Goal: Information Seeking & Learning: Learn about a topic

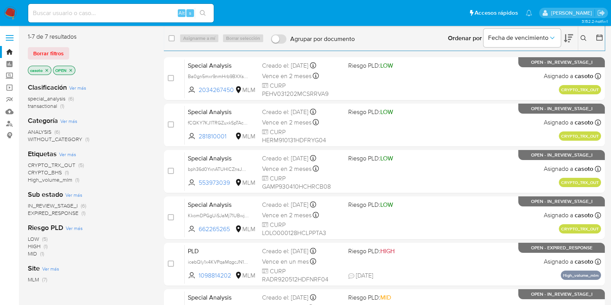
click at [579, 36] on button at bounding box center [584, 38] width 13 height 9
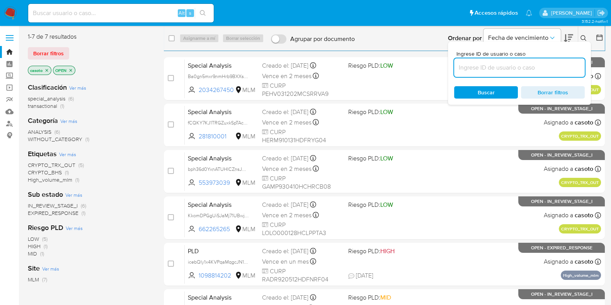
click at [520, 71] on input at bounding box center [519, 68] width 131 height 10
type input "2046242287"
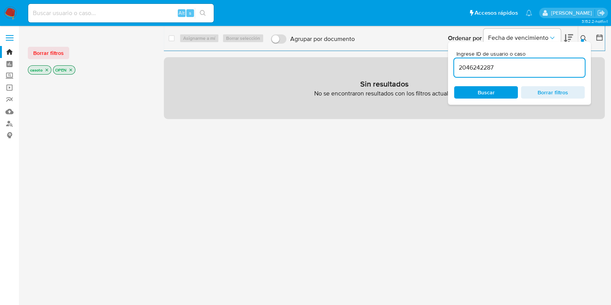
click at [582, 40] on div at bounding box center [582, 40] width 3 height 3
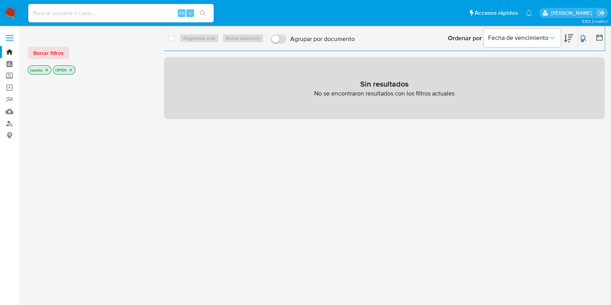
click at [48, 72] on icon "close-filter" at bounding box center [46, 70] width 5 height 5
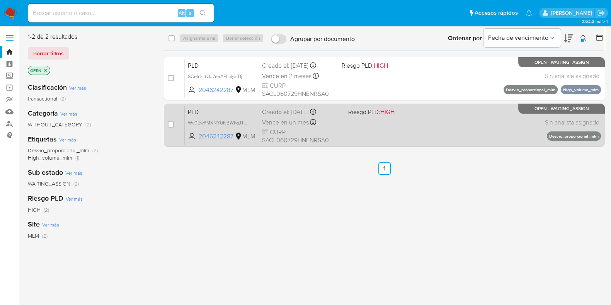
click at [383, 134] on div "PLD Wv05wPMXNY0fvBWkqJTmGIm0 2046242287 MLM Riesgo PLD: HIGH Creado el: 12/07/2…" at bounding box center [393, 125] width 416 height 39
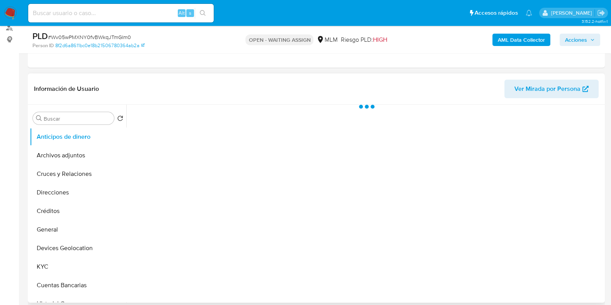
scroll to position [96, 0]
click at [52, 155] on button "Archivos adjuntos" at bounding box center [75, 155] width 90 height 19
select select "10"
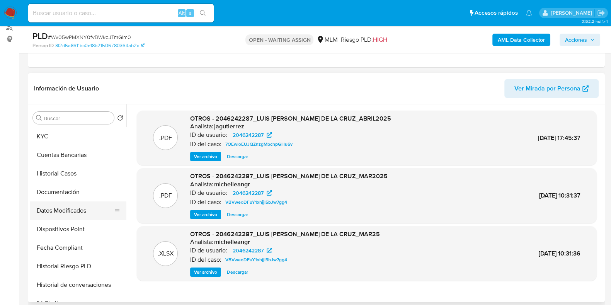
scroll to position [145, 0]
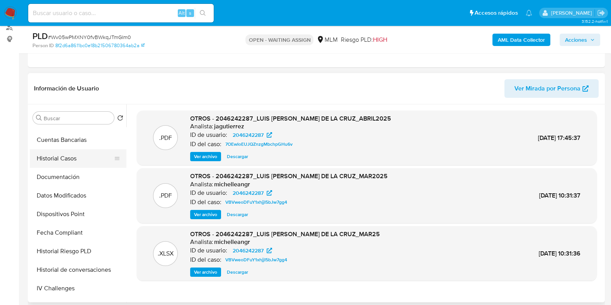
click at [56, 162] on button "Historial Casos" at bounding box center [75, 158] width 90 height 19
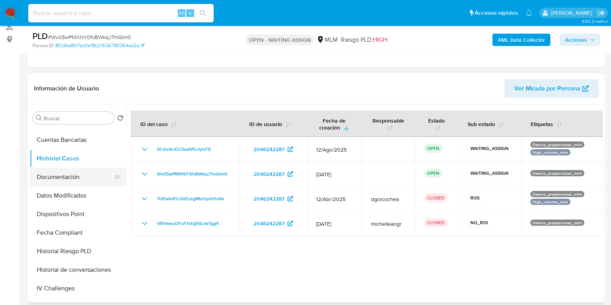
click at [69, 181] on button "Documentación" at bounding box center [75, 177] width 90 height 19
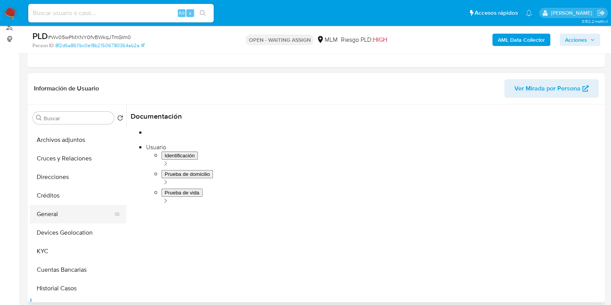
scroll to position [0, 0]
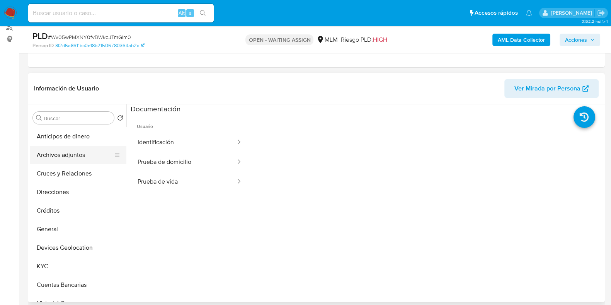
click at [68, 157] on button "Archivos adjuntos" at bounding box center [75, 155] width 90 height 19
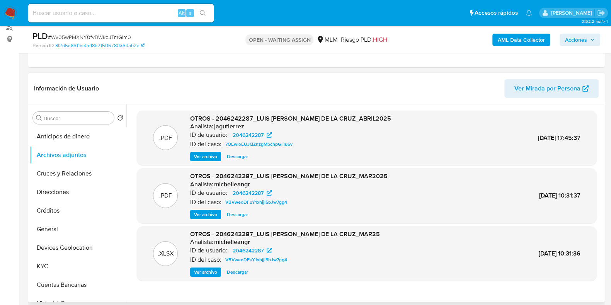
click at [204, 156] on span "Ver archivo" at bounding box center [205, 157] width 23 height 8
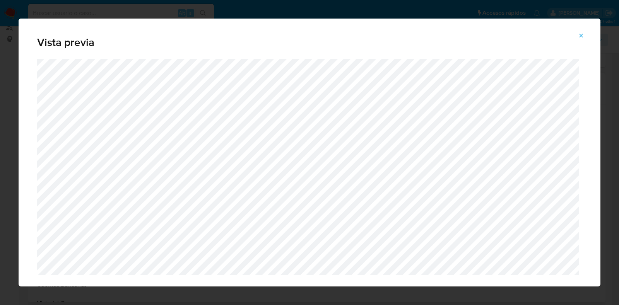
click at [582, 34] on icon "Attachment preview" at bounding box center [581, 35] width 6 height 6
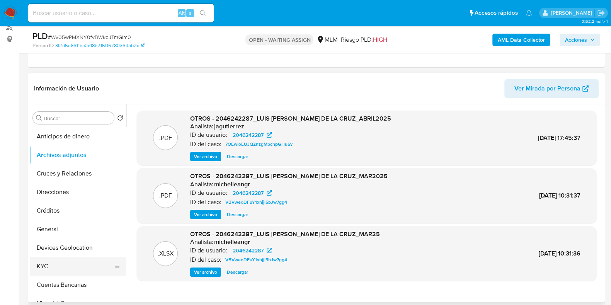
click at [46, 266] on button "KYC" at bounding box center [75, 266] width 90 height 19
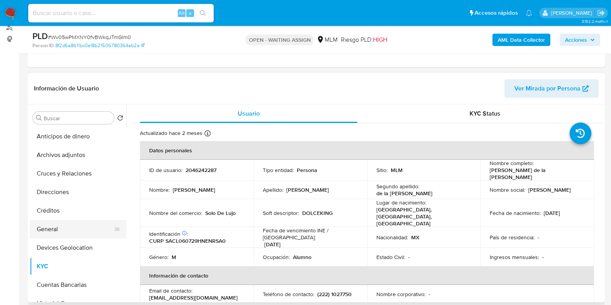
click at [51, 222] on button "General" at bounding box center [75, 229] width 90 height 19
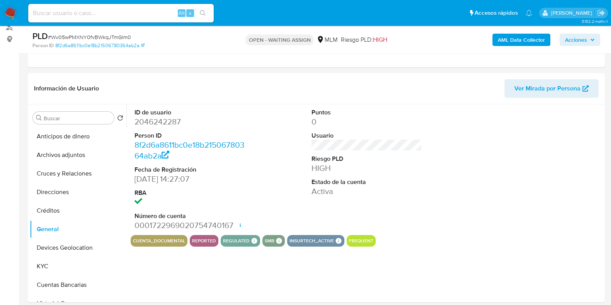
click at [165, 121] on dd "2046242287" at bounding box center [190, 121] width 111 height 11
copy dd "2046242287"
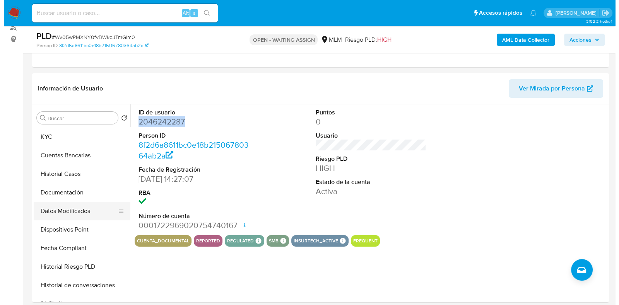
scroll to position [145, 0]
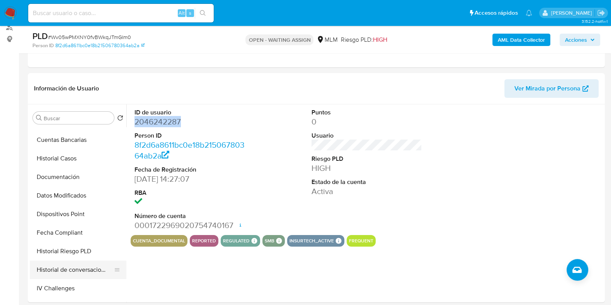
click at [53, 266] on button "Historial de conversaciones" at bounding box center [75, 270] width 90 height 19
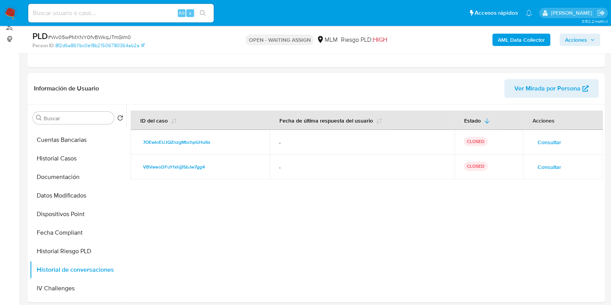
click at [541, 169] on span "Consultar" at bounding box center [550, 167] width 24 height 11
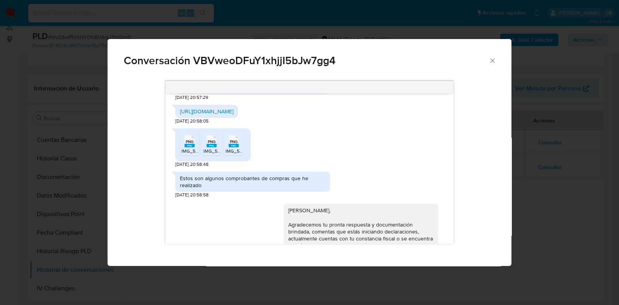
scroll to position [628, 0]
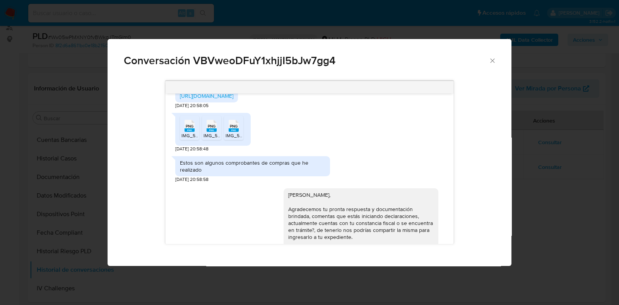
click at [187, 130] on rect "Comunicación" at bounding box center [189, 129] width 10 height 3
click at [210, 133] on span "IMG_5057.png" at bounding box center [218, 135] width 31 height 7
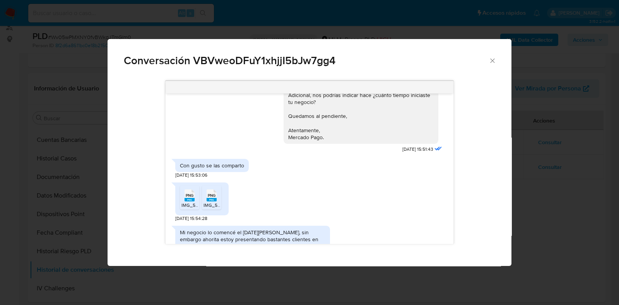
scroll to position [821, 0]
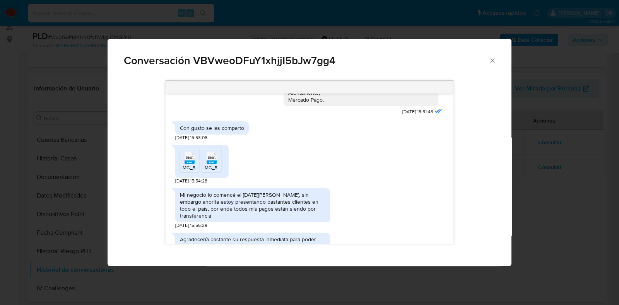
click at [191, 165] on span "IMG_5083.png" at bounding box center [196, 167] width 31 height 7
click at [212, 159] on span "PNG" at bounding box center [212, 157] width 8 height 5
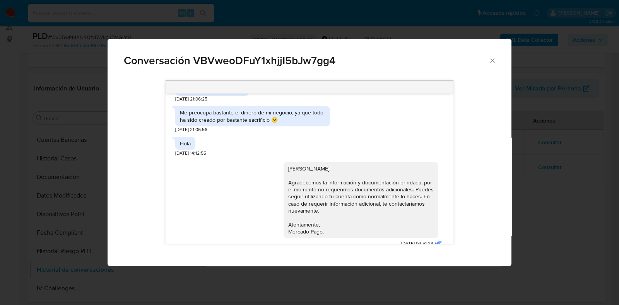
scroll to position [1034, 0]
click at [489, 60] on icon "Cerrar" at bounding box center [492, 61] width 8 height 8
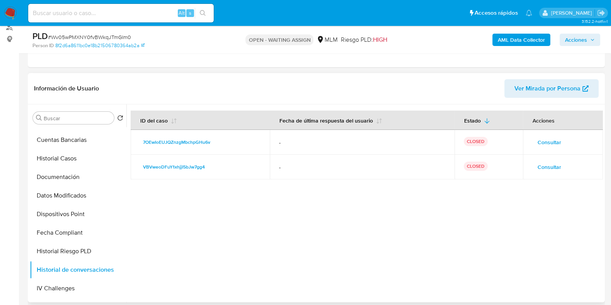
click at [542, 138] on span "Consultar" at bounding box center [550, 142] width 24 height 11
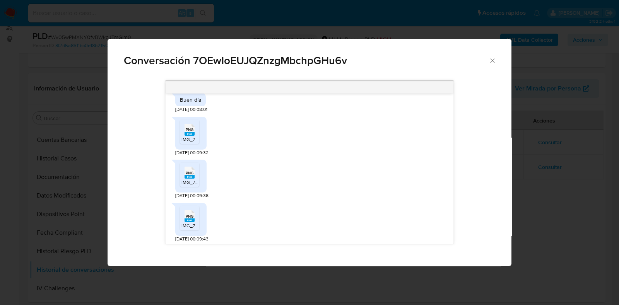
scroll to position [145, 0]
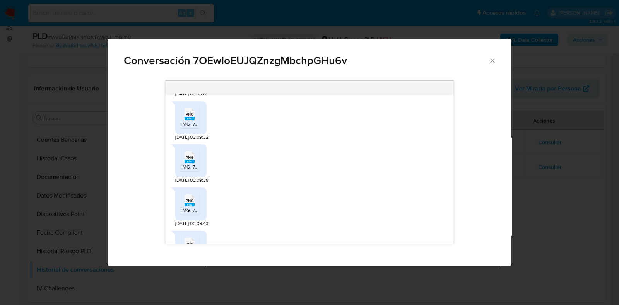
click at [192, 121] on span "IMG_7464.png" at bounding box center [196, 124] width 31 height 7
click at [187, 164] on icon "PNG" at bounding box center [189, 157] width 10 height 14
click at [188, 204] on rect "Comunicación" at bounding box center [189, 204] width 10 height 3
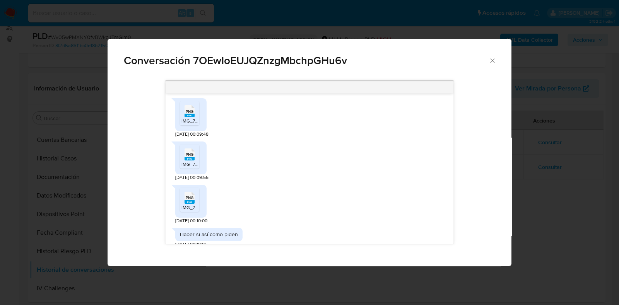
scroll to position [290, 0]
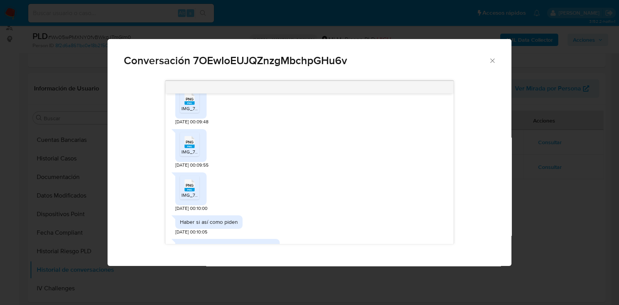
click at [191, 106] on span "IMG_7461.png" at bounding box center [196, 108] width 30 height 7
click at [190, 190] on rect "Comunicación" at bounding box center [189, 189] width 10 height 3
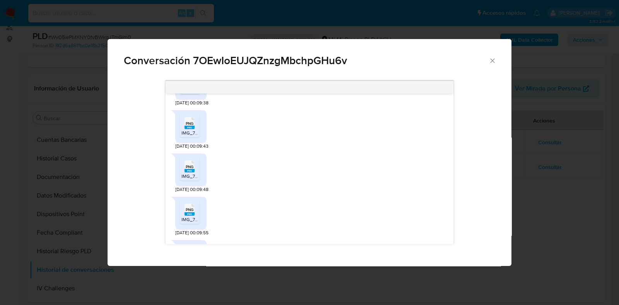
scroll to position [211, 0]
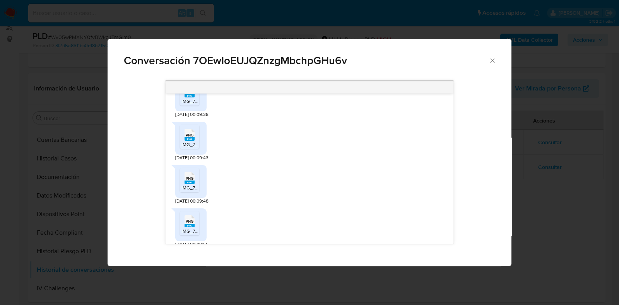
click at [191, 223] on span "PNG" at bounding box center [190, 221] width 8 height 5
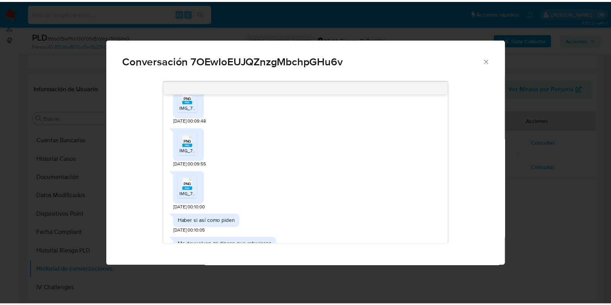
scroll to position [355, 0]
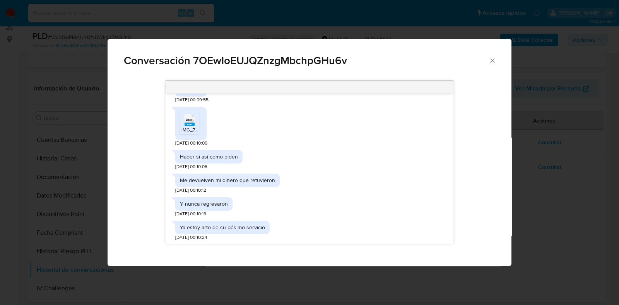
click at [491, 63] on icon "Cerrar" at bounding box center [492, 61] width 8 height 8
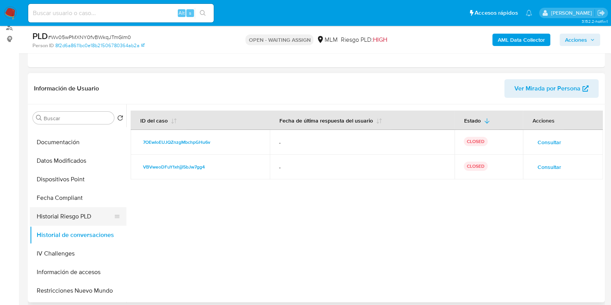
scroll to position [242, 0]
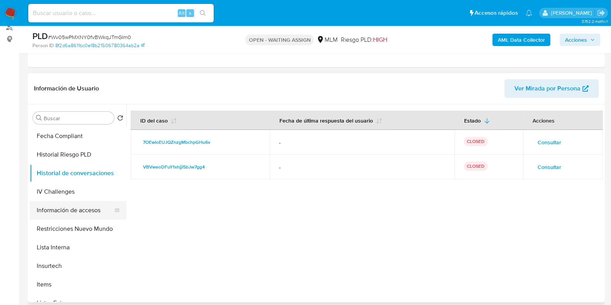
click at [70, 214] on button "Información de accesos" at bounding box center [75, 210] width 90 height 19
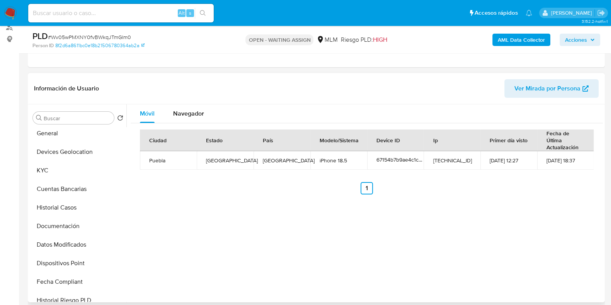
scroll to position [96, 0]
click at [58, 213] on button "Historial Casos" at bounding box center [75, 207] width 90 height 19
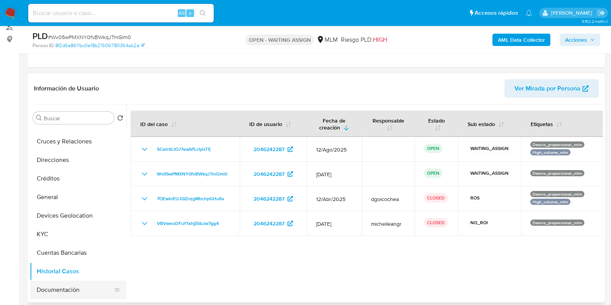
scroll to position [0, 0]
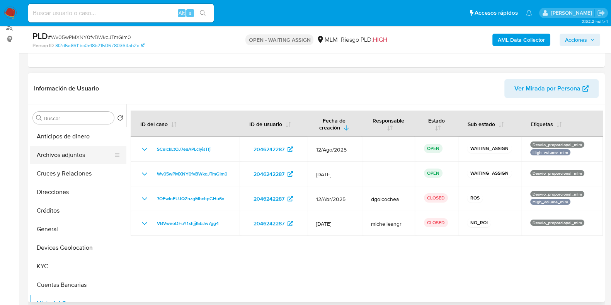
click at [61, 158] on button "Archivos adjuntos" at bounding box center [75, 155] width 90 height 19
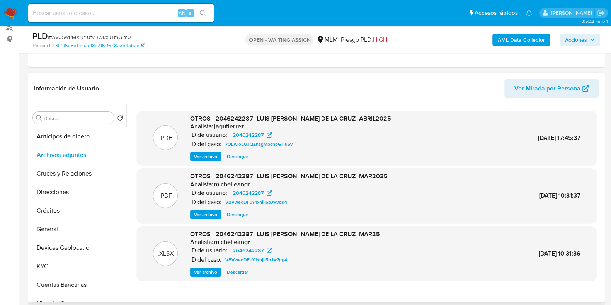
click at [205, 215] on span "Ver archivo" at bounding box center [205, 215] width 23 height 8
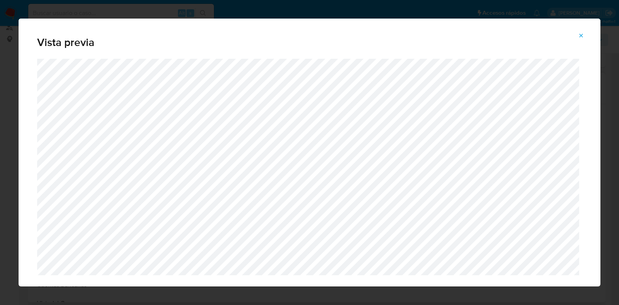
click at [576, 39] on button "Attachment preview" at bounding box center [580, 35] width 17 height 12
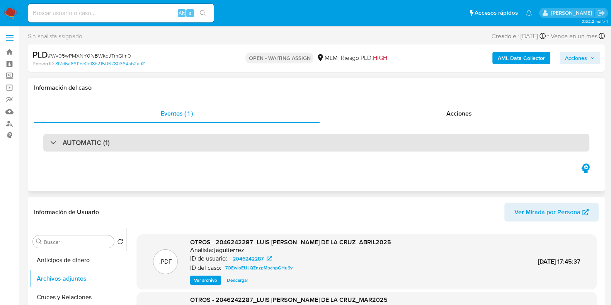
click at [178, 142] on div "AUTOMATIC (1)" at bounding box center [316, 143] width 546 height 18
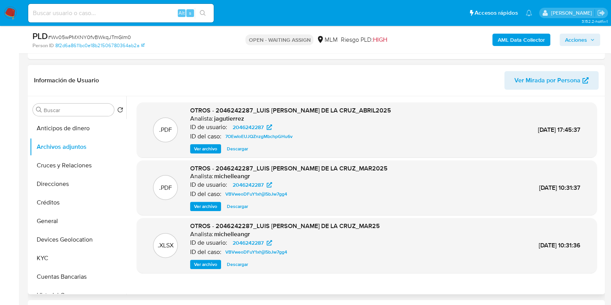
scroll to position [338, 0]
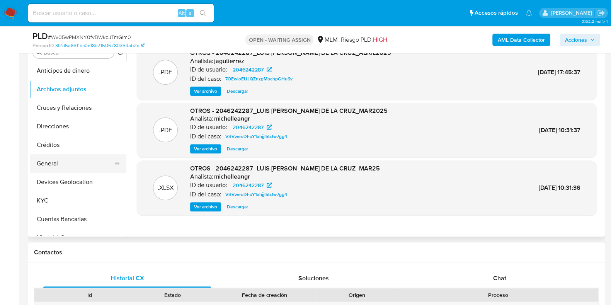
click at [50, 164] on button "General" at bounding box center [75, 163] width 90 height 19
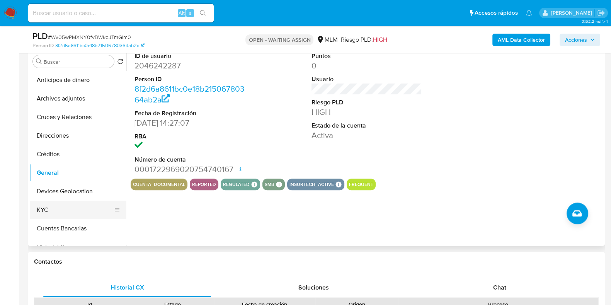
click at [59, 205] on button "KYC" at bounding box center [75, 210] width 90 height 19
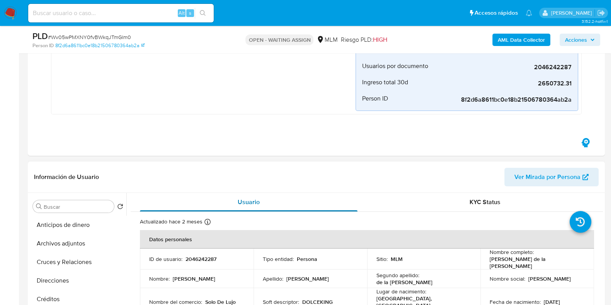
scroll to position [0, 0]
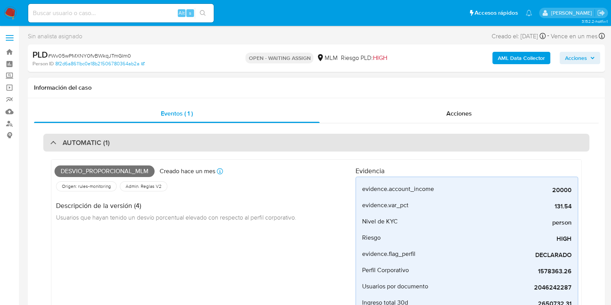
click at [182, 143] on div "AUTOMATIC (1)" at bounding box center [316, 143] width 546 height 18
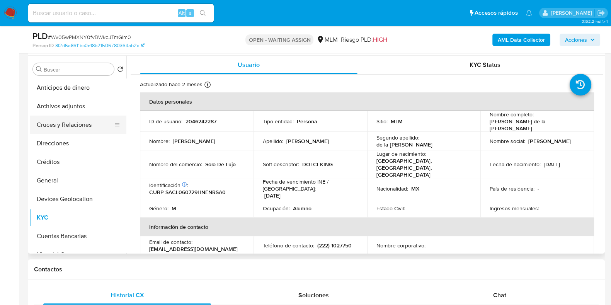
scroll to position [96, 0]
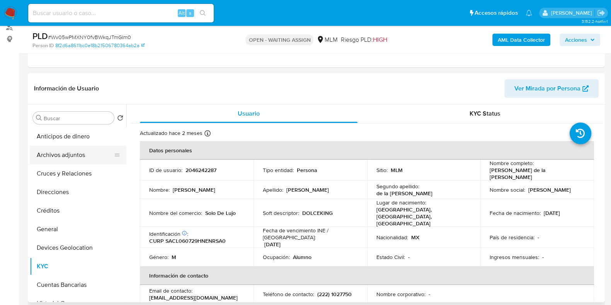
click at [58, 160] on button "Archivos adjuntos" at bounding box center [75, 155] width 90 height 19
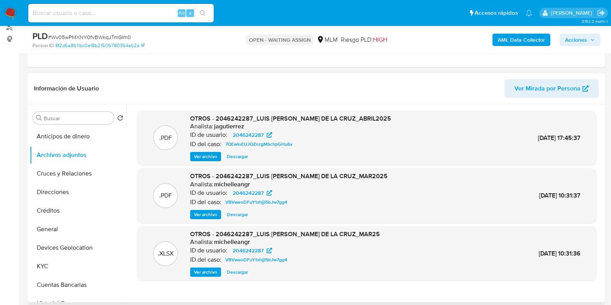
click at [208, 215] on span "Ver archivo" at bounding box center [205, 215] width 23 height 8
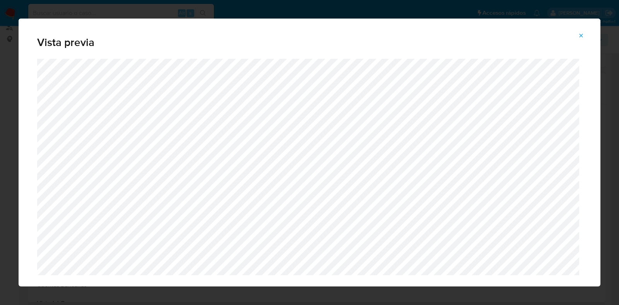
click at [584, 38] on icon "Attachment preview" at bounding box center [581, 35] width 6 height 6
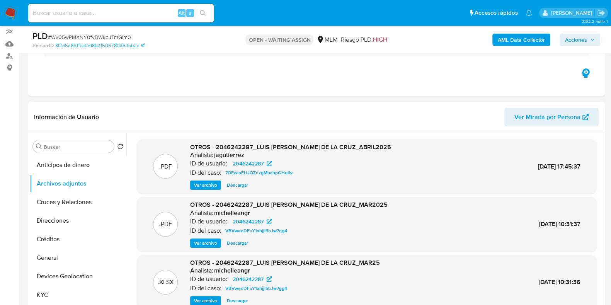
scroll to position [48, 0]
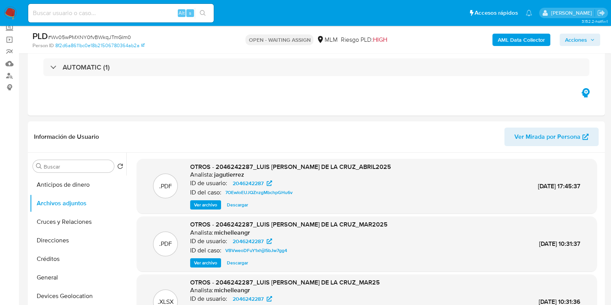
click at [199, 207] on span "Ver archivo" at bounding box center [205, 205] width 23 height 8
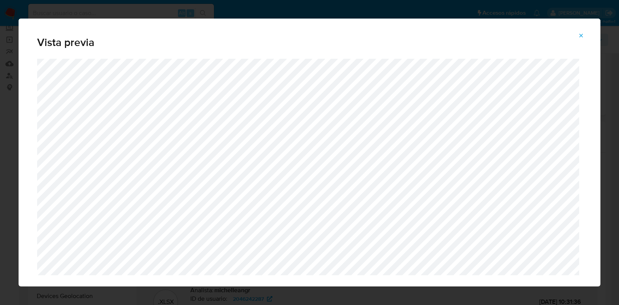
click at [579, 37] on icon "Attachment preview" at bounding box center [580, 35] width 3 height 3
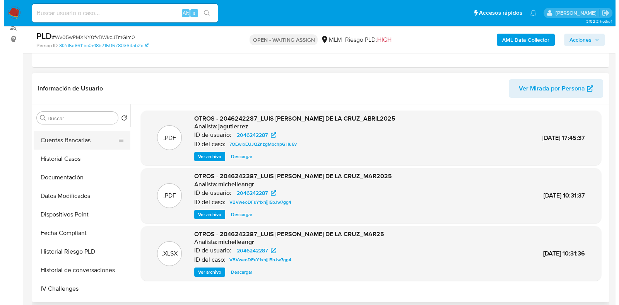
scroll to position [145, 0]
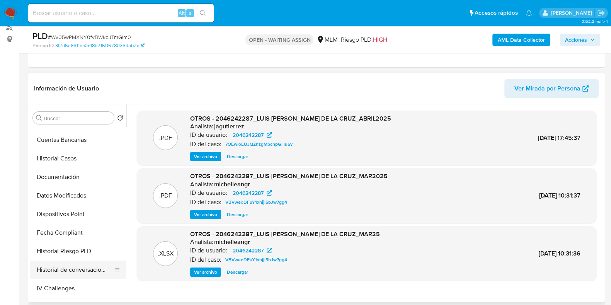
click at [68, 264] on button "Historial de conversaciones" at bounding box center [75, 270] width 90 height 19
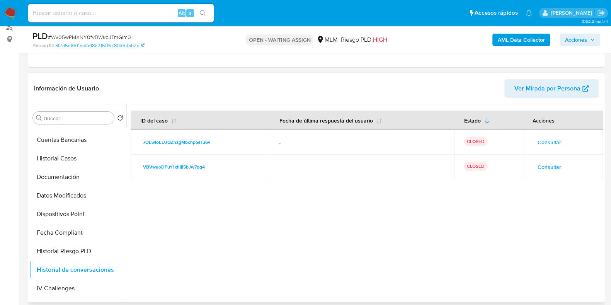
click at [550, 170] on span "Consultar" at bounding box center [550, 167] width 24 height 11
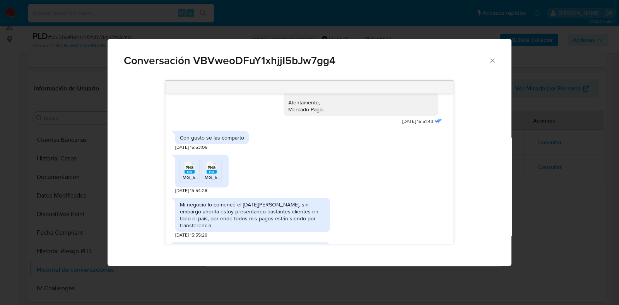
scroll to position [31, 0]
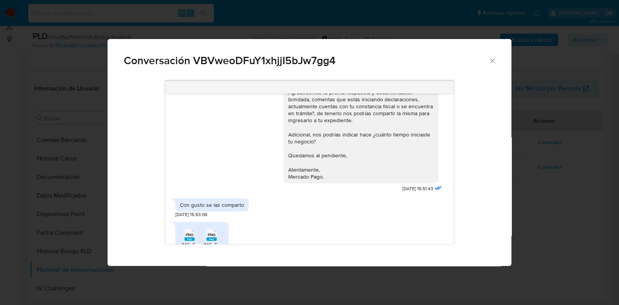
click at [488, 63] on icon "Cerrar" at bounding box center [492, 61] width 8 height 8
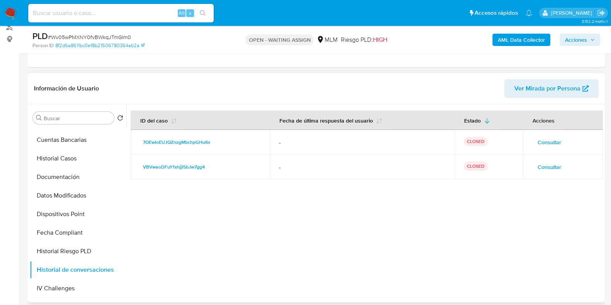
click at [553, 138] on span "Consultar" at bounding box center [550, 142] width 24 height 11
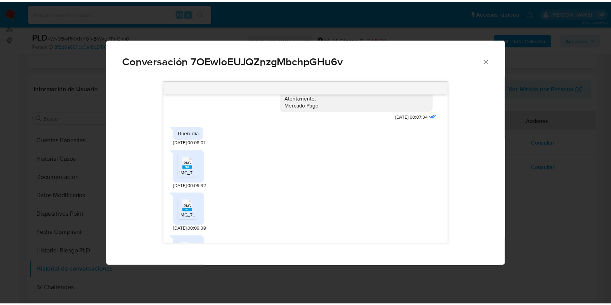
scroll to position [0, 0]
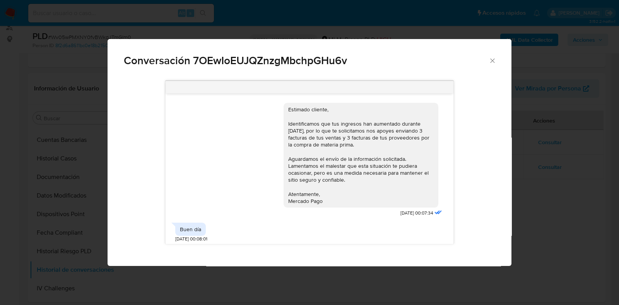
click at [489, 57] on icon "Cerrar" at bounding box center [492, 61] width 8 height 8
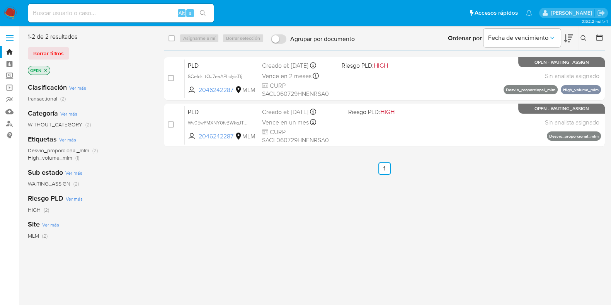
click at [128, 14] on input at bounding box center [121, 13] width 186 height 10
paste input "1893527796"
type input "1893527796"
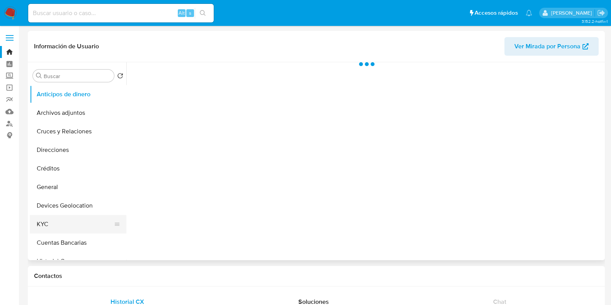
click at [68, 218] on button "KYC" at bounding box center [75, 224] width 90 height 19
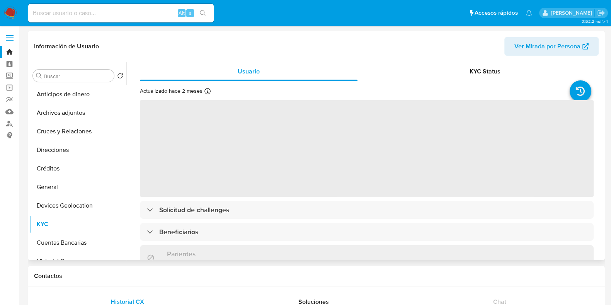
select select "10"
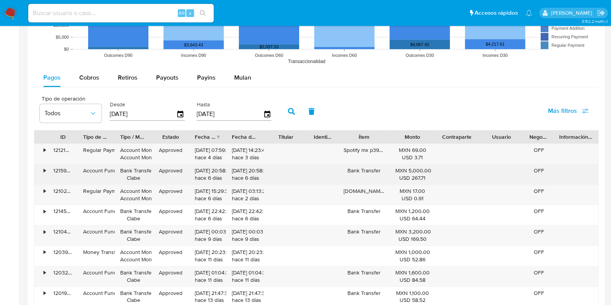
scroll to position [724, 0]
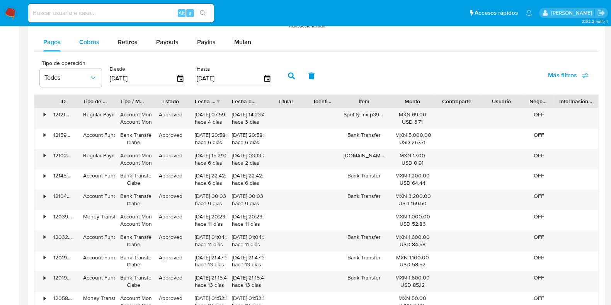
click at [97, 49] on div "Cobros" at bounding box center [89, 42] width 20 height 19
select select "10"
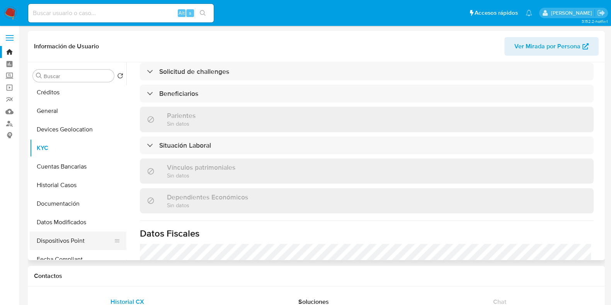
scroll to position [96, 0]
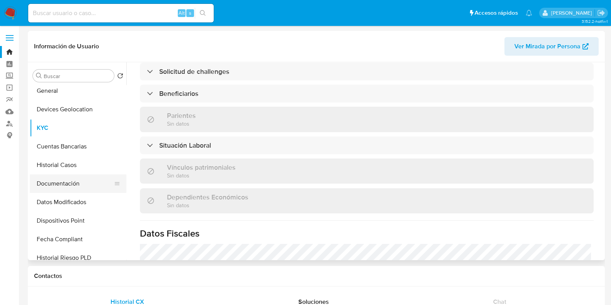
click at [57, 186] on button "Documentación" at bounding box center [75, 183] width 90 height 19
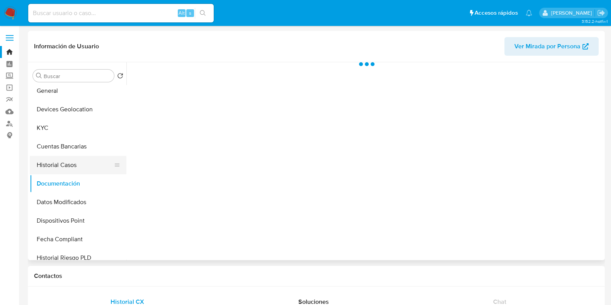
scroll to position [0, 0]
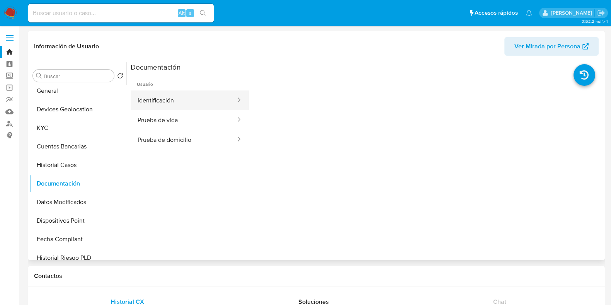
click at [187, 103] on button "Identificación" at bounding box center [184, 100] width 106 height 20
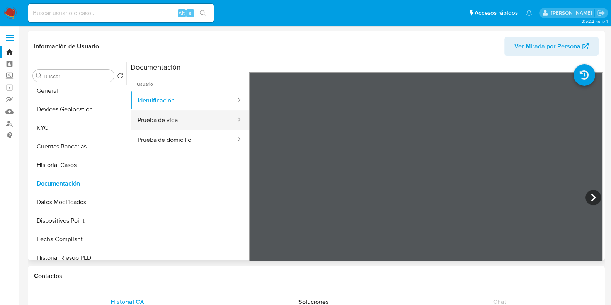
click at [162, 119] on button "Prueba de vida" at bounding box center [184, 120] width 106 height 20
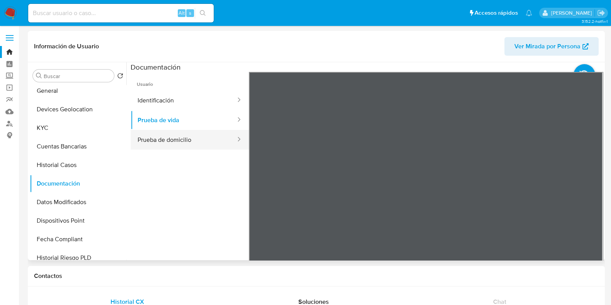
click at [193, 140] on button "Prueba de domicilio" at bounding box center [184, 140] width 106 height 20
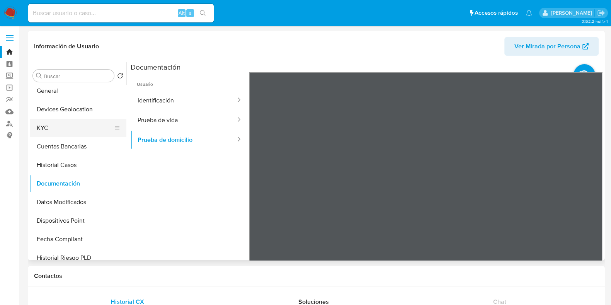
click at [68, 127] on button "KYC" at bounding box center [75, 128] width 90 height 19
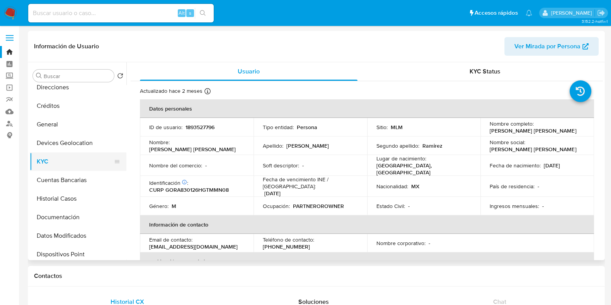
scroll to position [48, 0]
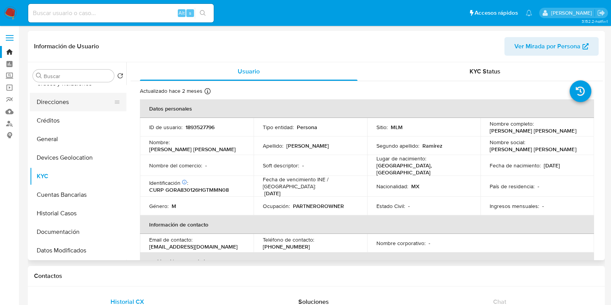
click at [61, 106] on button "Direcciones" at bounding box center [75, 102] width 90 height 19
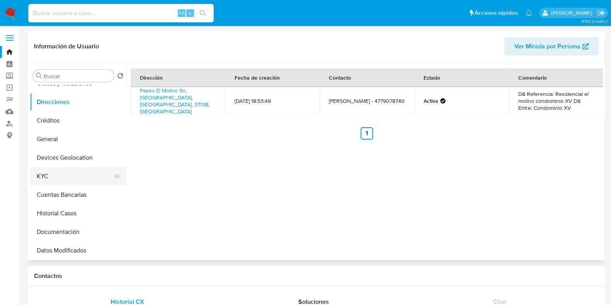
click at [51, 178] on button "KYC" at bounding box center [75, 176] width 90 height 19
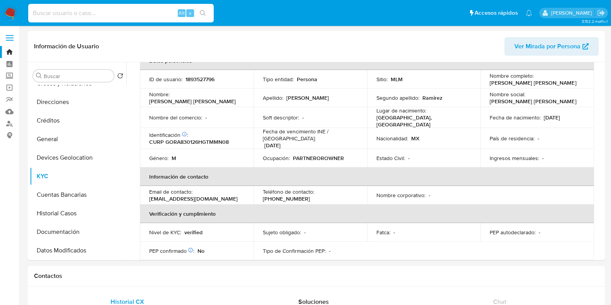
click at [67, 9] on input at bounding box center [121, 13] width 186 height 10
paste input "102818463"
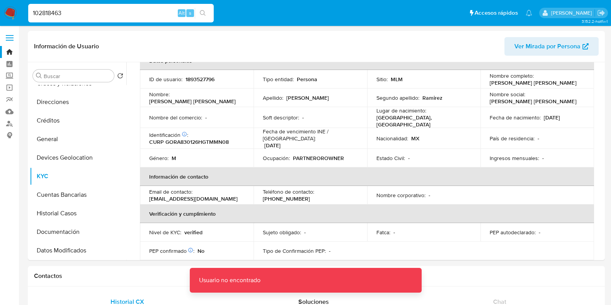
click at [67, 9] on input "102818463" at bounding box center [121, 13] width 186 height 10
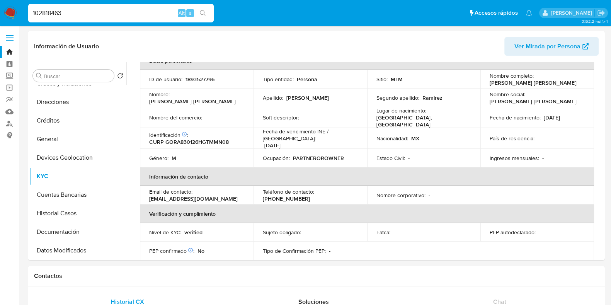
type input "102818463"
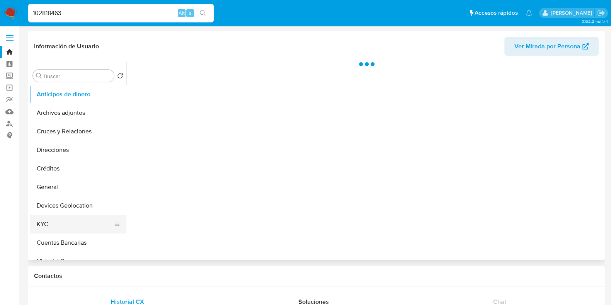
click at [51, 219] on button "KYC" at bounding box center [75, 224] width 90 height 19
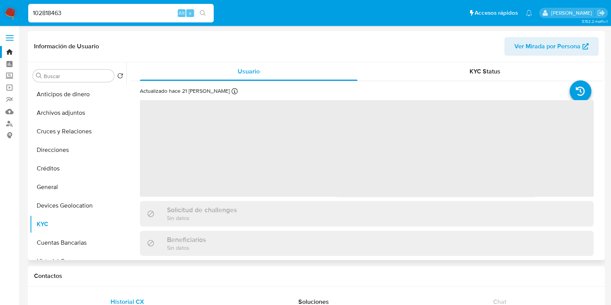
select select "10"
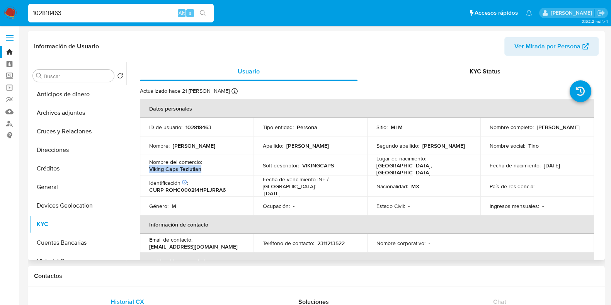
drag, startPoint x: 203, startPoint y: 167, endPoint x: 149, endPoint y: 169, distance: 54.2
click at [149, 169] on div "Nombre del comercio : Viking Caps Teziutlan" at bounding box center [196, 165] width 95 height 14
copy p "Viking Caps Teziutlan"
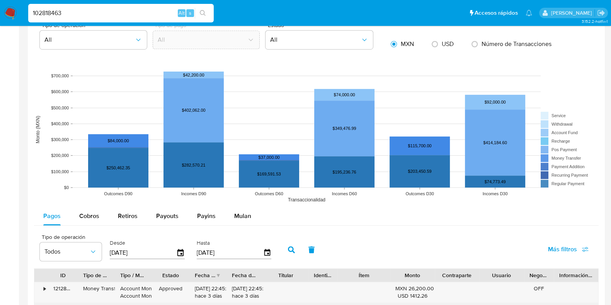
scroll to position [580, 0]
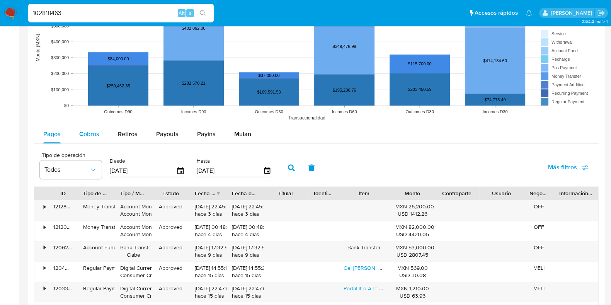
click at [95, 138] on span "Cobros" at bounding box center [89, 134] width 20 height 9
select select "10"
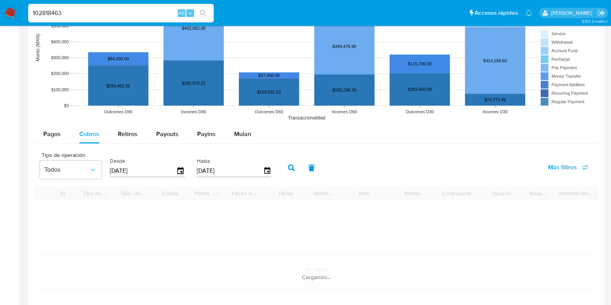
scroll to position [724, 0]
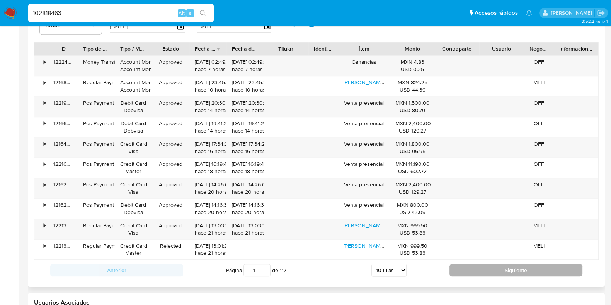
click at [471, 264] on button "Siguiente" at bounding box center [516, 270] width 133 height 12
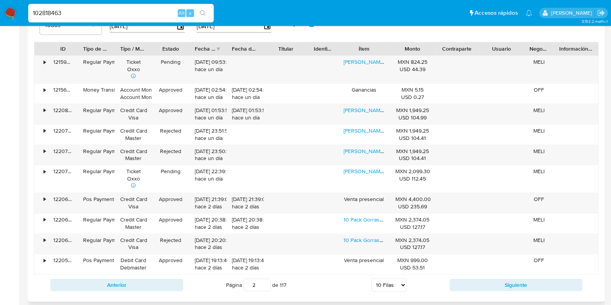
click at [470, 274] on div "Anterior Página 2 de 117 5 [PERSON_NAME] 10 [PERSON_NAME] 20 [PERSON_NAME] 25 […" at bounding box center [316, 284] width 565 height 21
click at [474, 284] on button "Siguiente" at bounding box center [516, 285] width 133 height 12
type input "3"
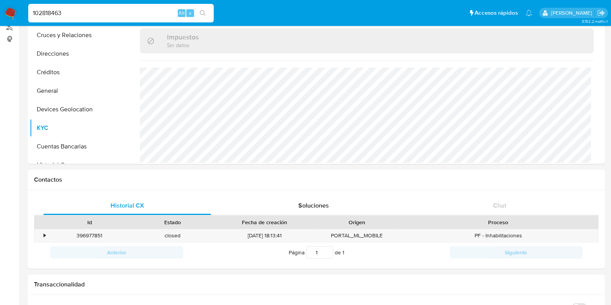
scroll to position [0, 0]
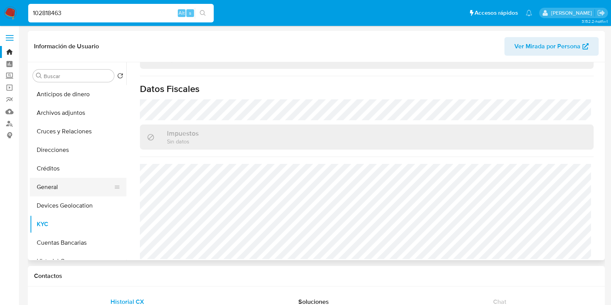
click at [59, 186] on button "General" at bounding box center [75, 187] width 90 height 19
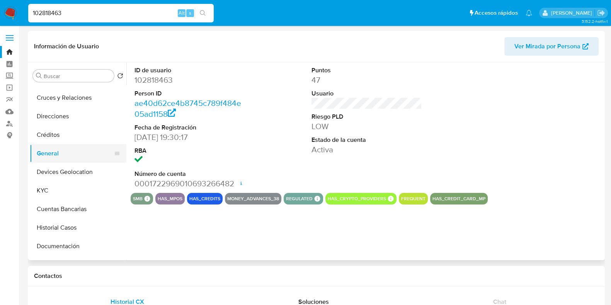
scroll to position [48, 0]
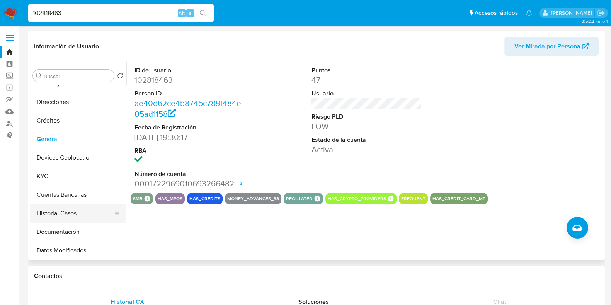
click at [51, 209] on button "Historial Casos" at bounding box center [75, 213] width 90 height 19
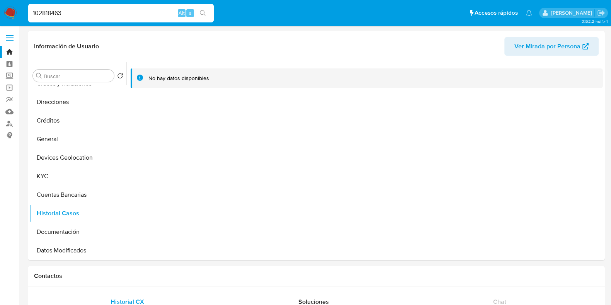
click at [58, 12] on input "102818463" at bounding box center [121, 13] width 186 height 10
click at [50, 12] on input "102818463" at bounding box center [121, 13] width 186 height 10
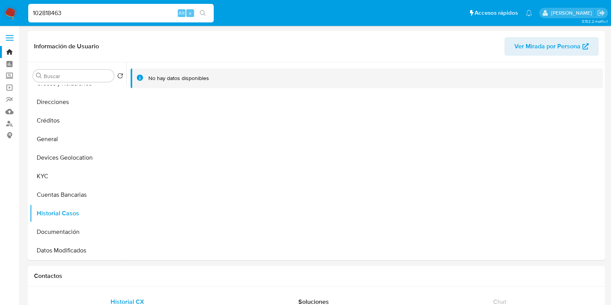
paste input "585040232"
type input "585040232"
click at [202, 12] on icon "search-icon" at bounding box center [203, 13] width 6 height 6
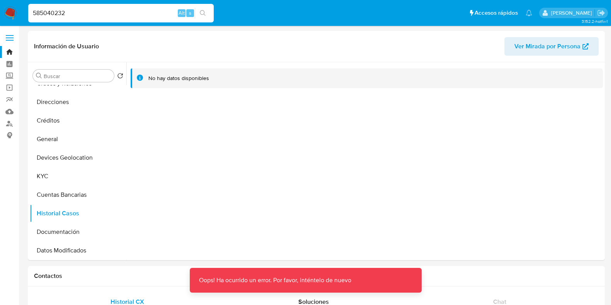
click at [33, 15] on input "585040232" at bounding box center [121, 13] width 186 height 10
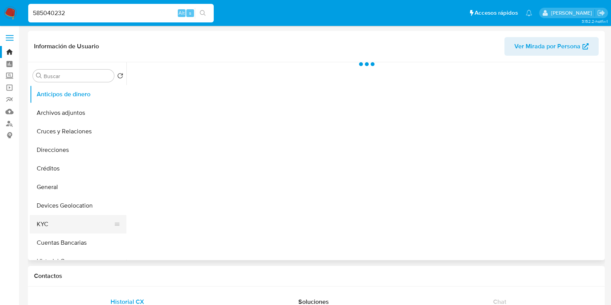
click at [49, 225] on button "KYC" at bounding box center [75, 224] width 90 height 19
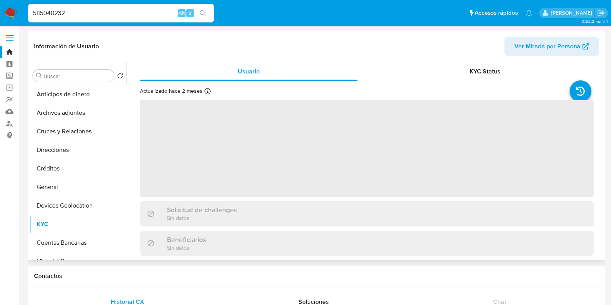
select select "10"
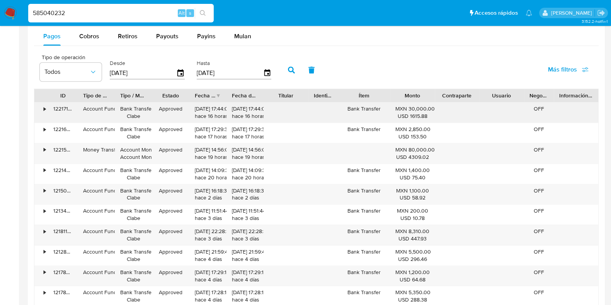
scroll to position [676, 0]
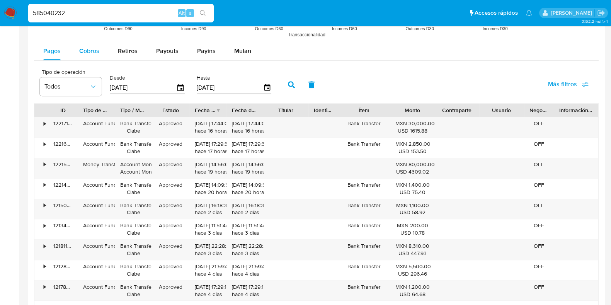
click at [92, 53] on span "Cobros" at bounding box center [89, 50] width 20 height 9
select select "10"
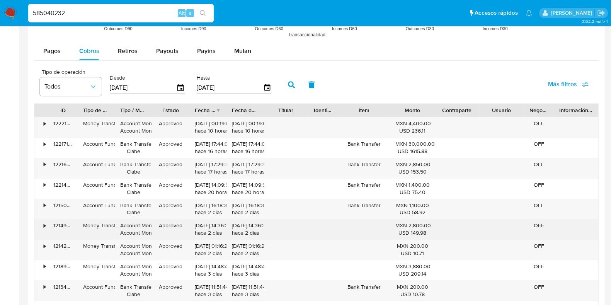
scroll to position [724, 0]
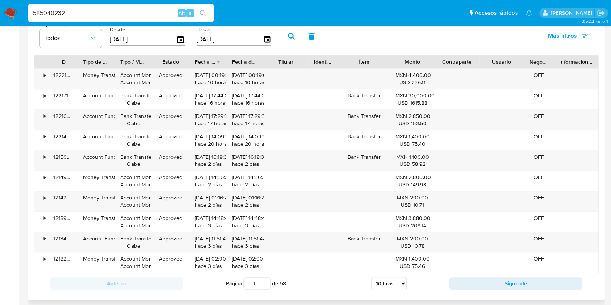
click at [479, 288] on div "Anterior Página 1 de 58 5 [PERSON_NAME] 10 [PERSON_NAME] 20 [PERSON_NAME] 25 [P…" at bounding box center [316, 283] width 565 height 21
click at [474, 279] on button "Siguiente" at bounding box center [516, 283] width 133 height 12
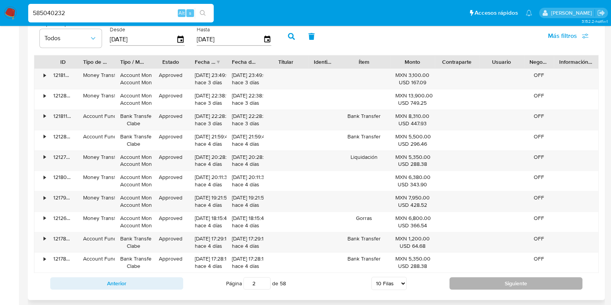
click at [474, 279] on button "Siguiente" at bounding box center [516, 283] width 133 height 12
type input "4"
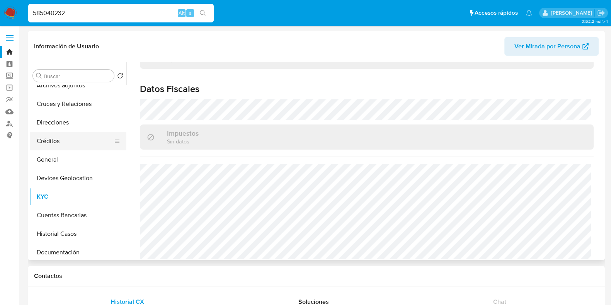
scroll to position [48, 0]
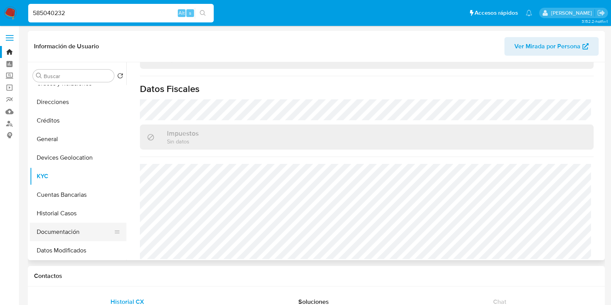
click at [60, 231] on button "Documentación" at bounding box center [75, 232] width 90 height 19
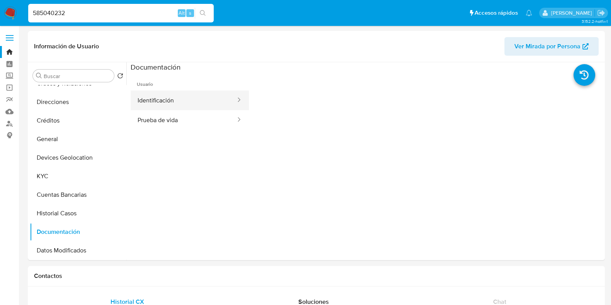
click at [170, 103] on button "Identificación" at bounding box center [184, 100] width 106 height 20
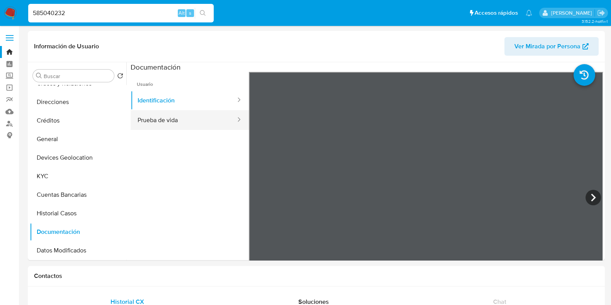
click at [156, 119] on button "Prueba de vida" at bounding box center [184, 120] width 106 height 20
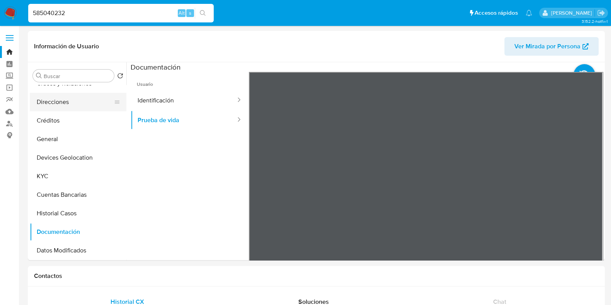
click at [52, 102] on button "Direcciones" at bounding box center [75, 102] width 90 height 19
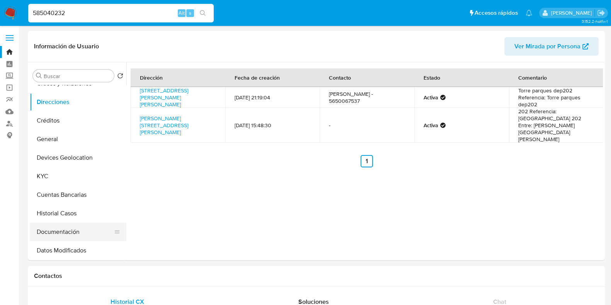
click at [56, 226] on button "Documentación" at bounding box center [75, 232] width 90 height 19
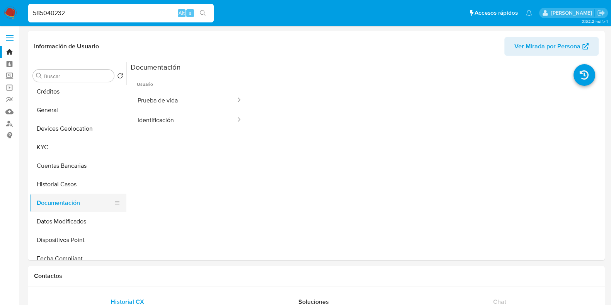
scroll to position [96, 0]
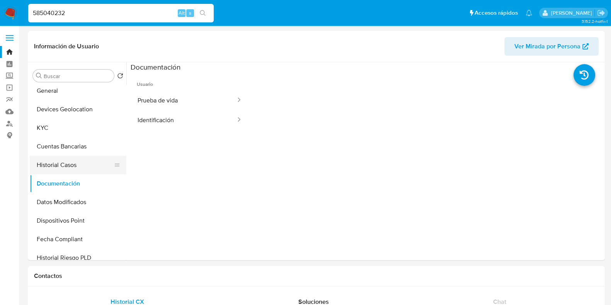
click at [51, 169] on button "Historial Casos" at bounding box center [75, 165] width 90 height 19
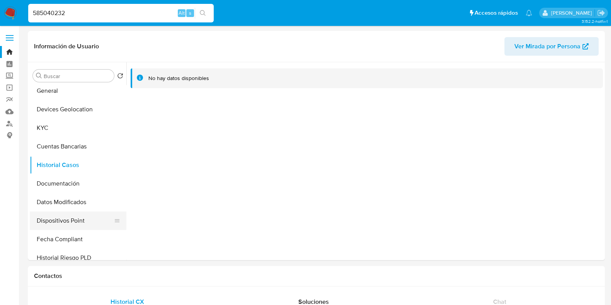
click at [68, 220] on button "Dispositivos Point" at bounding box center [75, 220] width 90 height 19
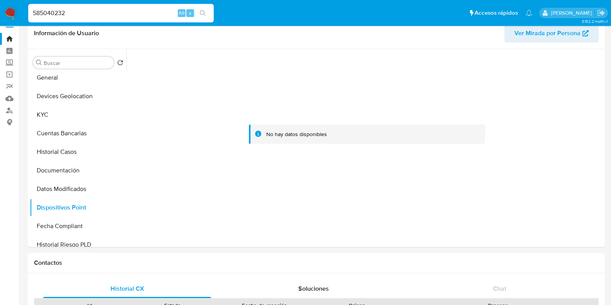
scroll to position [0, 0]
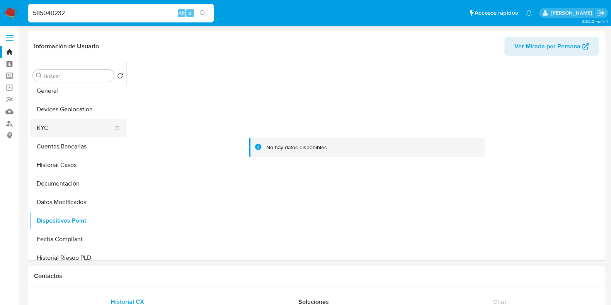
click at [64, 132] on button "KYC" at bounding box center [75, 128] width 90 height 19
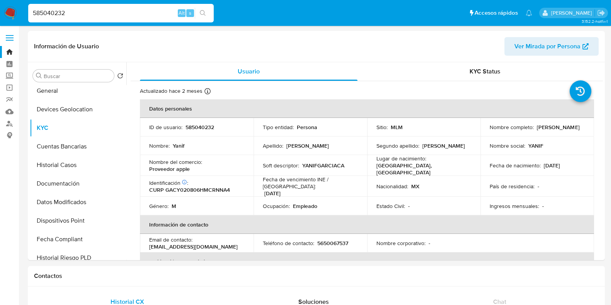
drag, startPoint x: 545, startPoint y: 132, endPoint x: 479, endPoint y: 128, distance: 66.2
click at [481, 128] on td "Nombre completo : [PERSON_NAME]" at bounding box center [538, 127] width 114 height 19
copy p "[PERSON_NAME]"
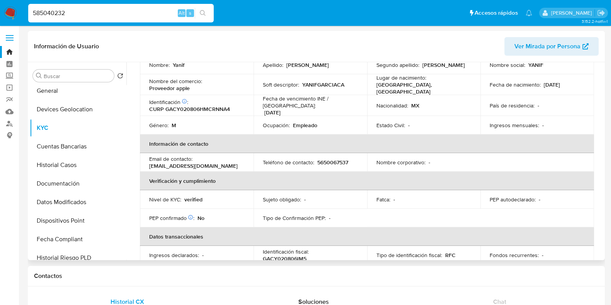
scroll to position [96, 0]
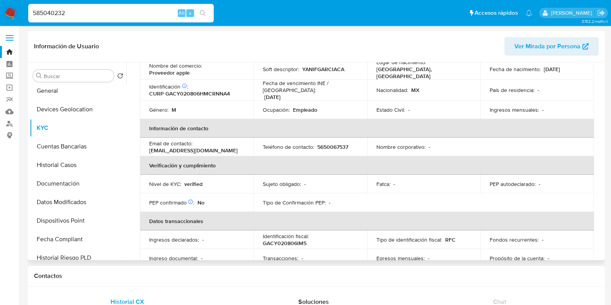
click at [331, 143] on p "5650067537" at bounding box center [332, 146] width 31 height 7
copy p "5650067537"
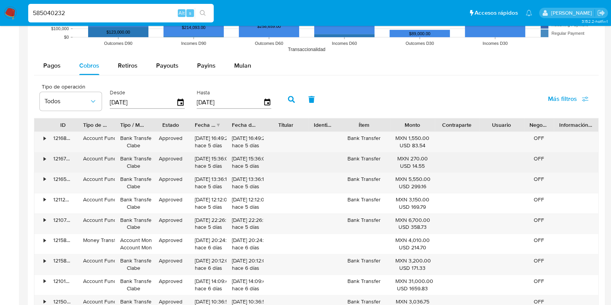
scroll to position [773, 0]
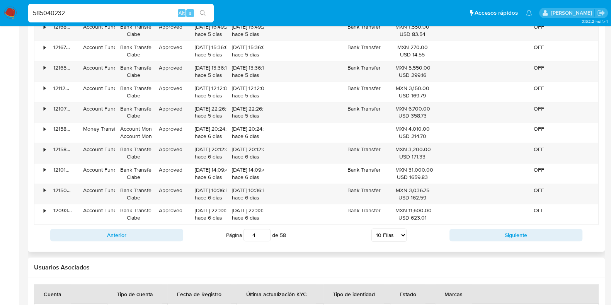
click at [377, 232] on select "5 Filas 10 Filas 20 Filas 25 Filas 50 Filas 100 Filas" at bounding box center [388, 234] width 35 height 13
select select "50"
click at [371, 228] on select "5 Filas 10 Filas 20 Filas 25 Filas 50 Filas 100 Filas" at bounding box center [388, 234] width 35 height 13
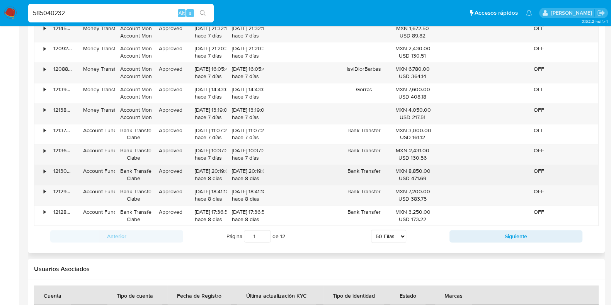
scroll to position [1595, 0]
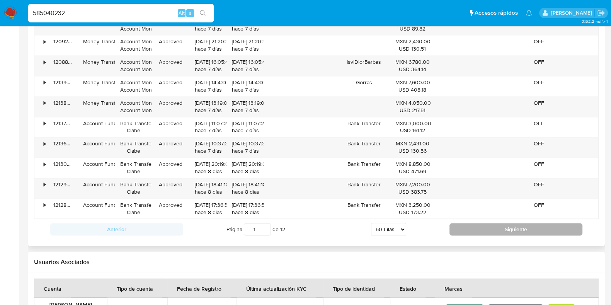
click at [470, 226] on button "Siguiente" at bounding box center [516, 229] width 133 height 12
type input "2"
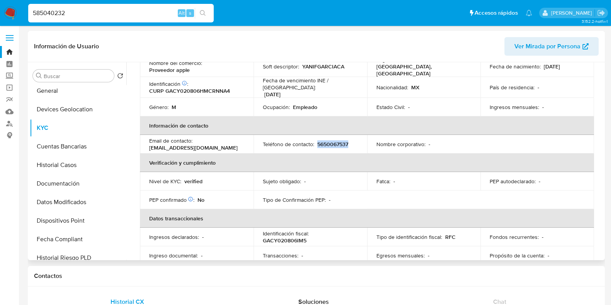
scroll to position [0, 0]
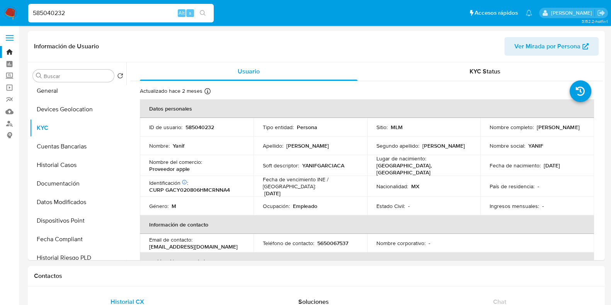
click at [46, 13] on input "585040232" at bounding box center [121, 13] width 186 height 10
paste input "692784275"
type input "692784275"
click at [201, 9] on button "search-icon" at bounding box center [203, 13] width 16 height 11
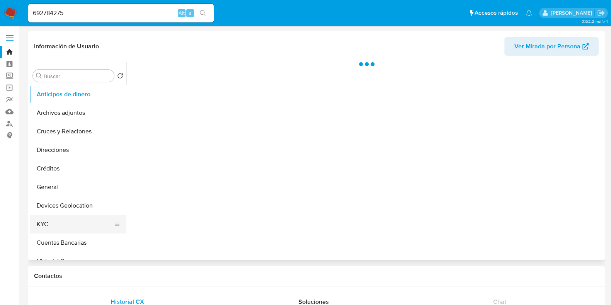
click at [46, 221] on button "KYC" at bounding box center [75, 224] width 90 height 19
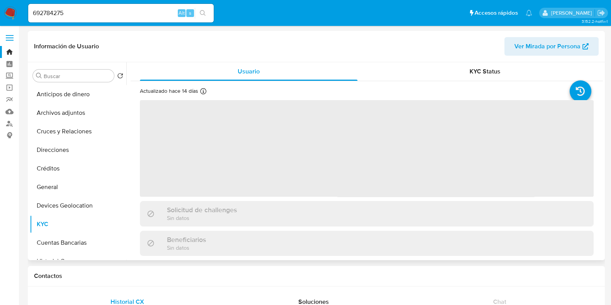
select select "10"
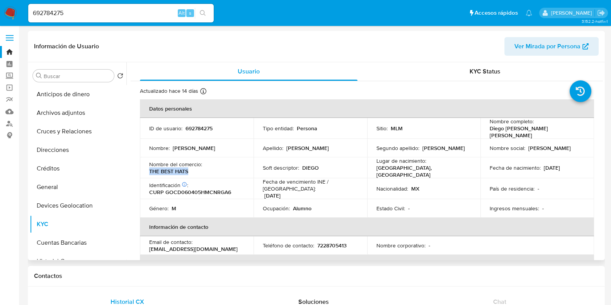
drag, startPoint x: 198, startPoint y: 171, endPoint x: 149, endPoint y: 168, distance: 49.6
click at [149, 168] on div "Nombre del comercio : THE BEST HATS" at bounding box center [196, 168] width 95 height 14
copy p "THE BEST HATS"
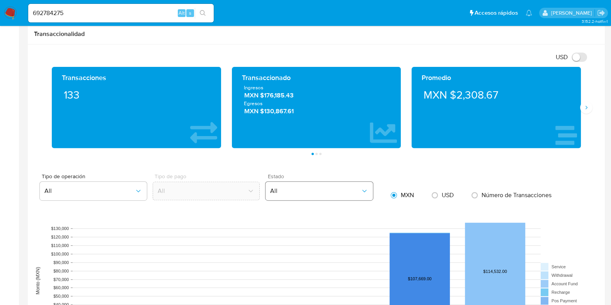
scroll to position [580, 0]
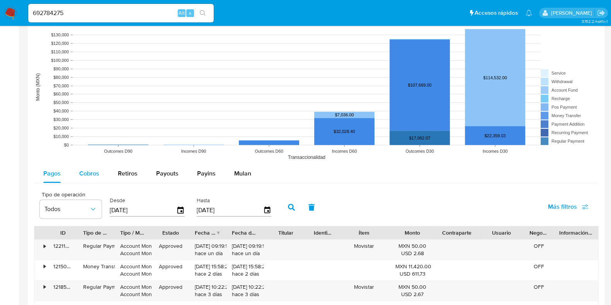
click at [92, 177] on span "Cobros" at bounding box center [89, 173] width 20 height 9
select select "10"
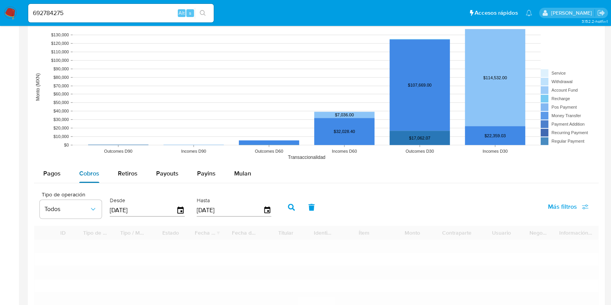
scroll to position [773, 0]
